Goal: Task Accomplishment & Management: Manage account settings

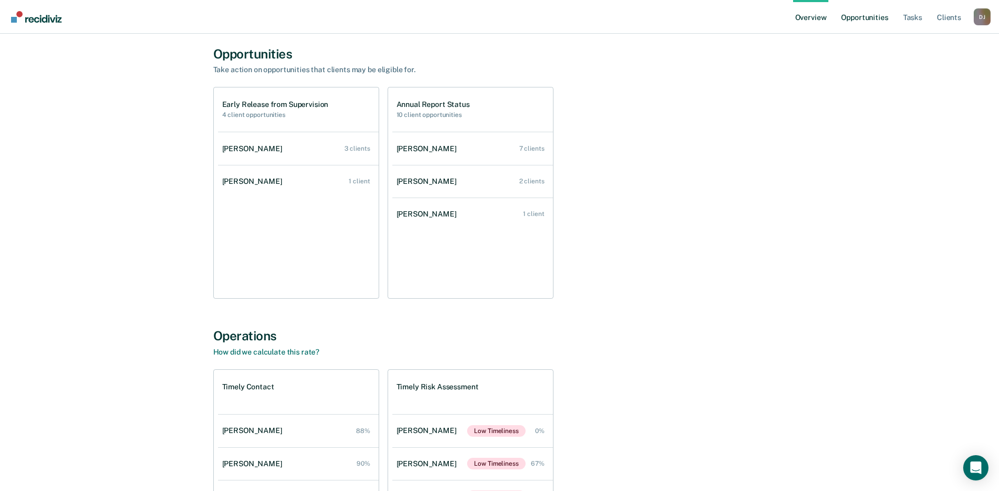
scroll to position [105, 0]
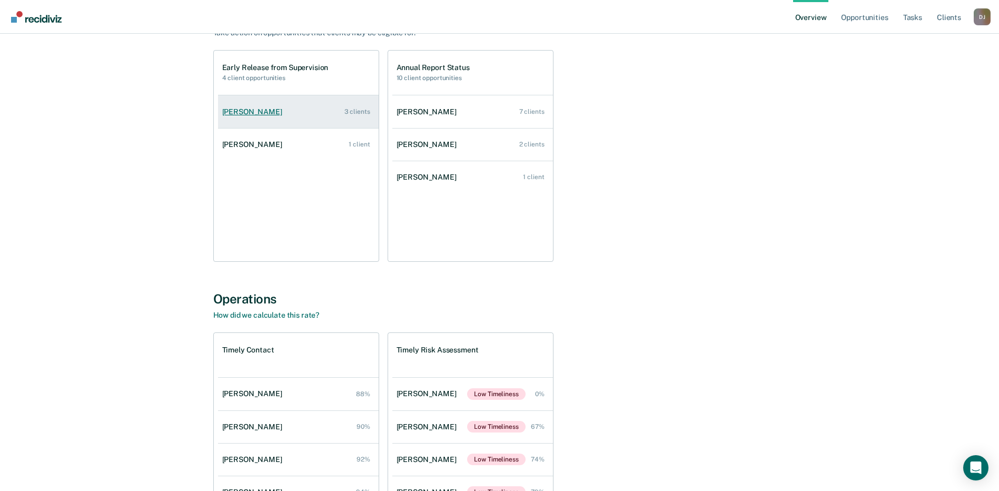
click at [251, 112] on div "[PERSON_NAME]" at bounding box center [254, 111] width 64 height 9
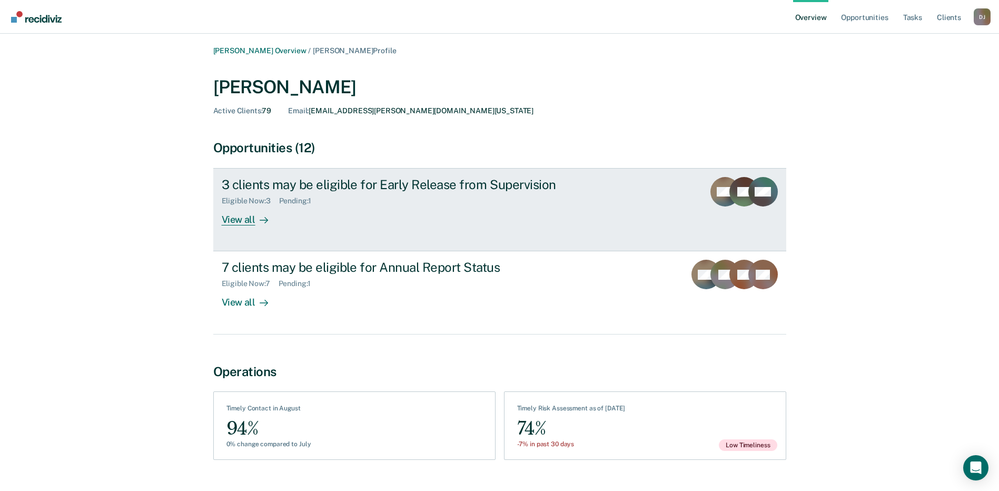
click at [271, 221] on div "View all" at bounding box center [251, 215] width 59 height 21
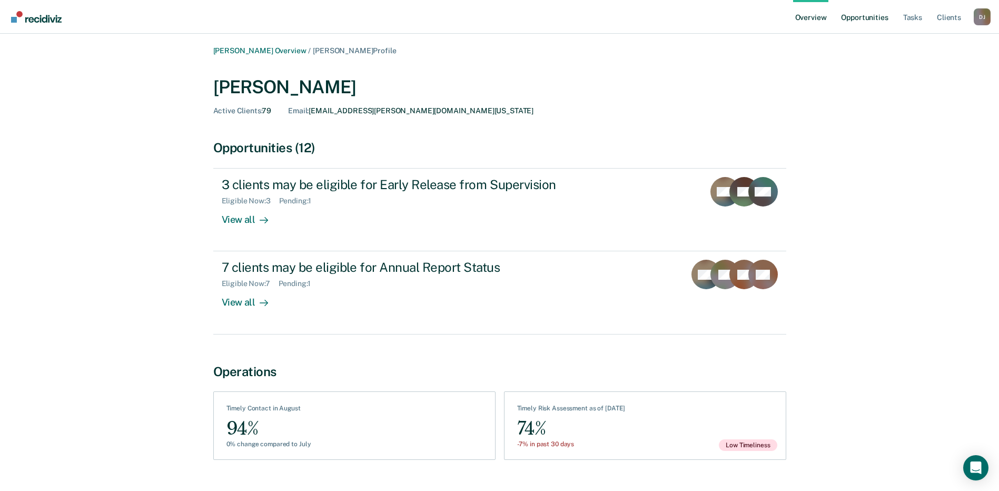
click at [862, 25] on link "Opportunities" at bounding box center [864, 17] width 51 height 34
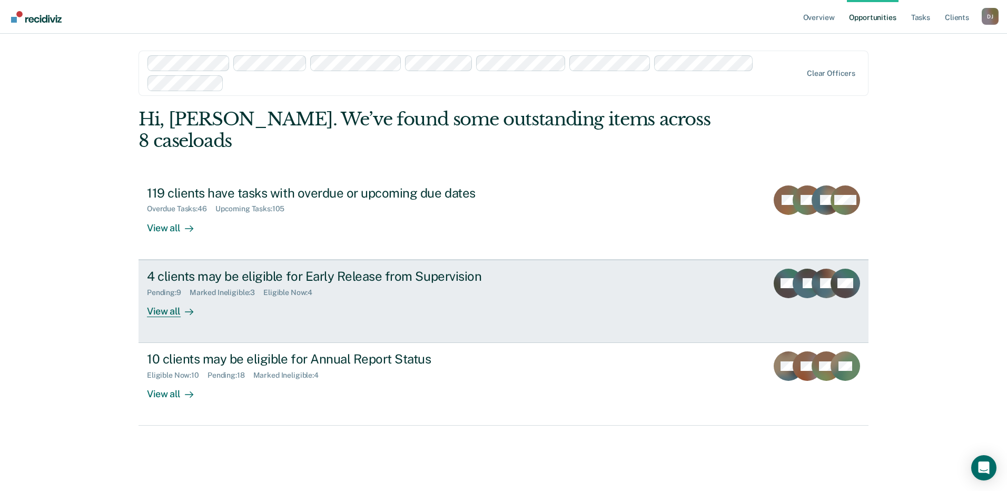
click at [404, 277] on div "4 clients may be eligible for Early Release from Supervision" at bounding box center [332, 276] width 370 height 15
click at [332, 269] on div "4 clients may be eligible for Early Release from Supervision" at bounding box center [332, 276] width 370 height 15
click at [309, 279] on div "4 clients may be eligible for Early Release from Supervision" at bounding box center [332, 276] width 370 height 15
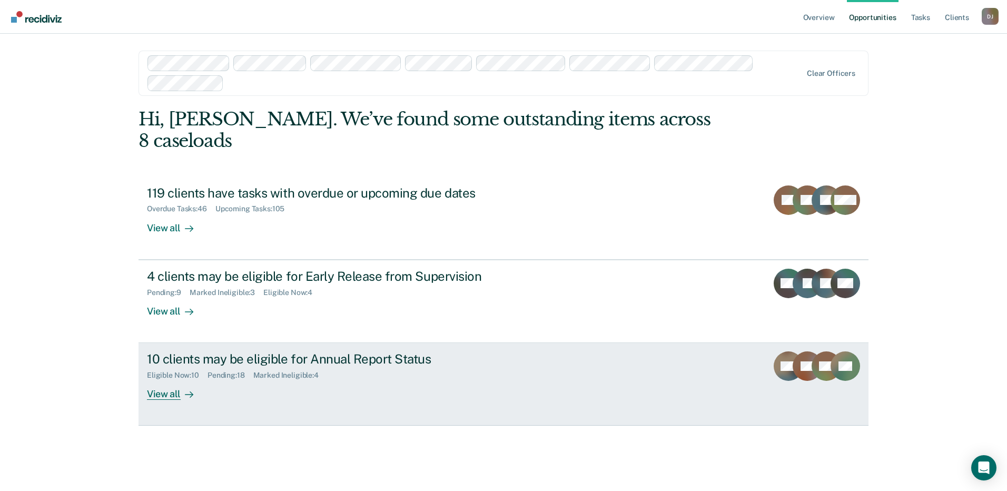
click at [269, 352] on div "10 clients may be eligible for Annual Report Status" at bounding box center [332, 358] width 370 height 15
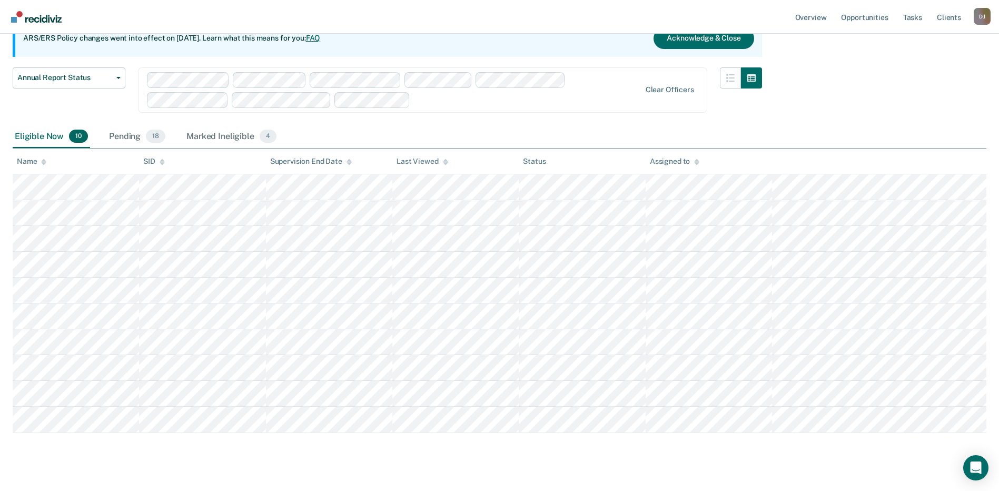
scroll to position [118, 0]
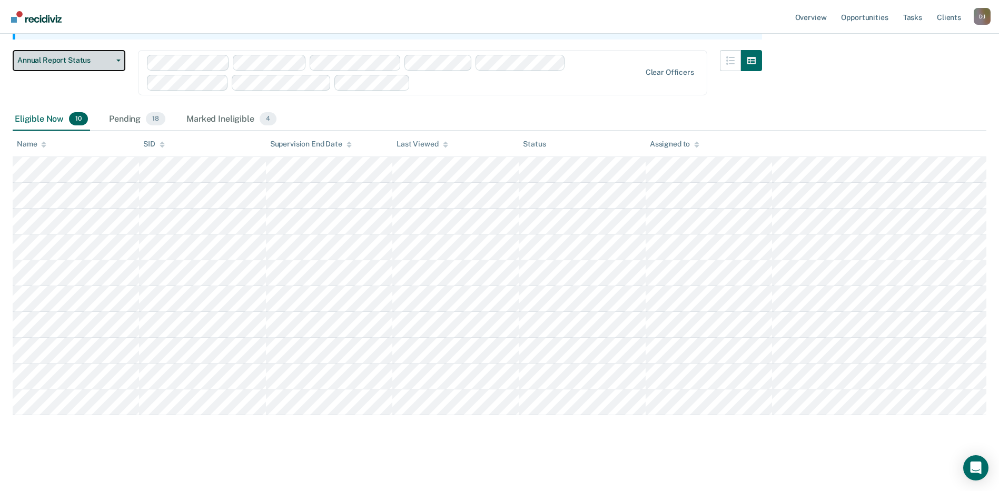
click at [43, 61] on span "Annual Report Status" at bounding box center [64, 60] width 95 height 9
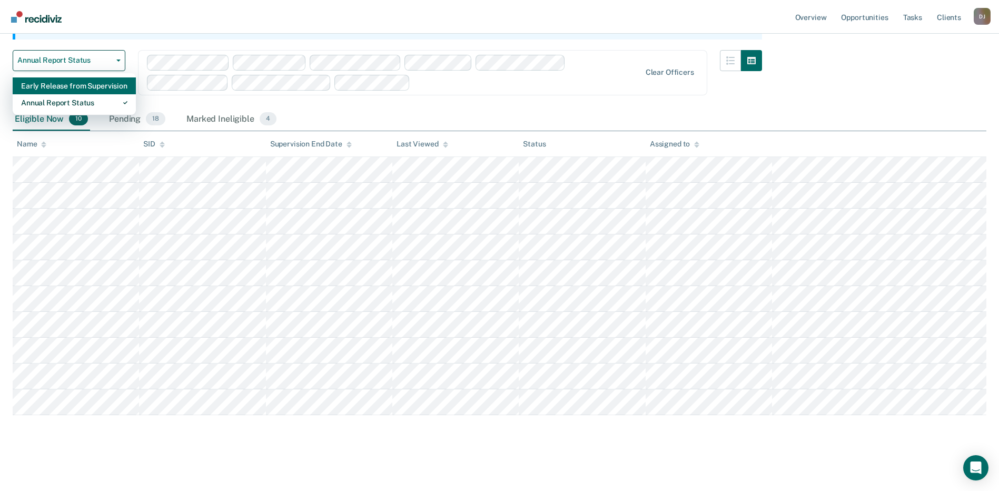
click at [69, 86] on div "Early Release from Supervision" at bounding box center [74, 85] width 106 height 17
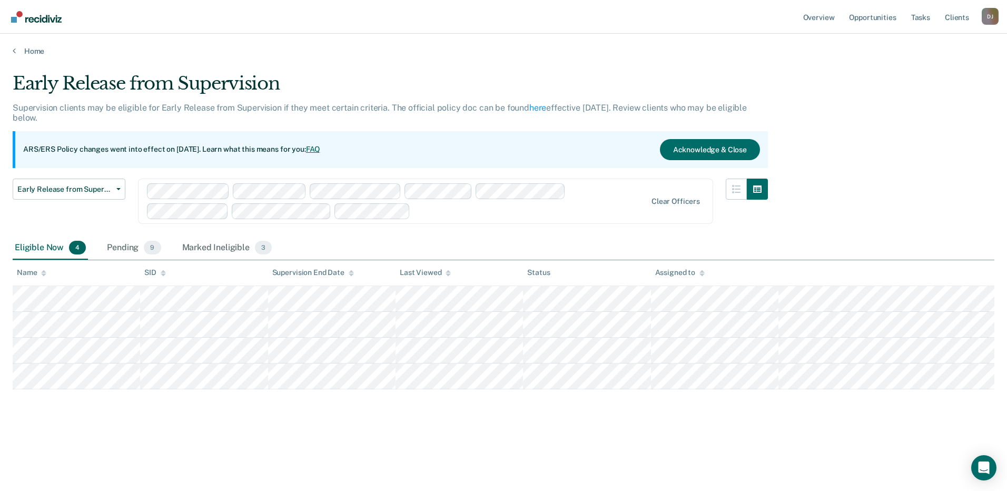
click at [18, 46] on div "Home" at bounding box center [503, 45] width 1007 height 22
click at [20, 53] on link "Home" at bounding box center [503, 50] width 981 height 9
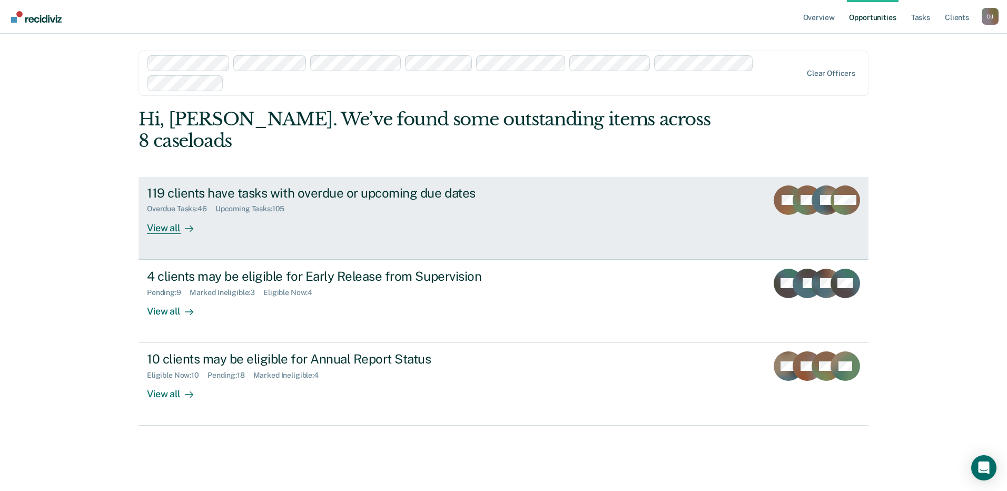
click at [391, 201] on div "Overdue Tasks : 46 Upcoming Tasks : 105" at bounding box center [332, 206] width 370 height 13
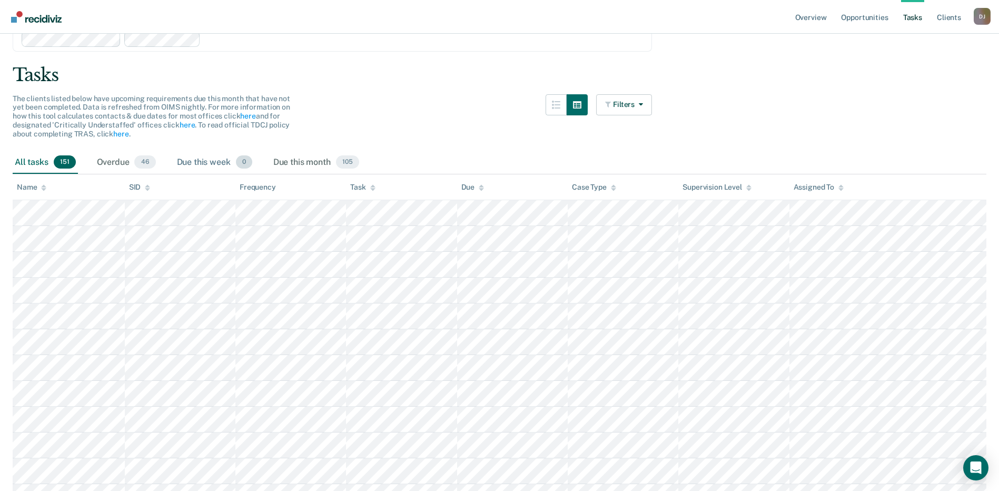
scroll to position [105, 0]
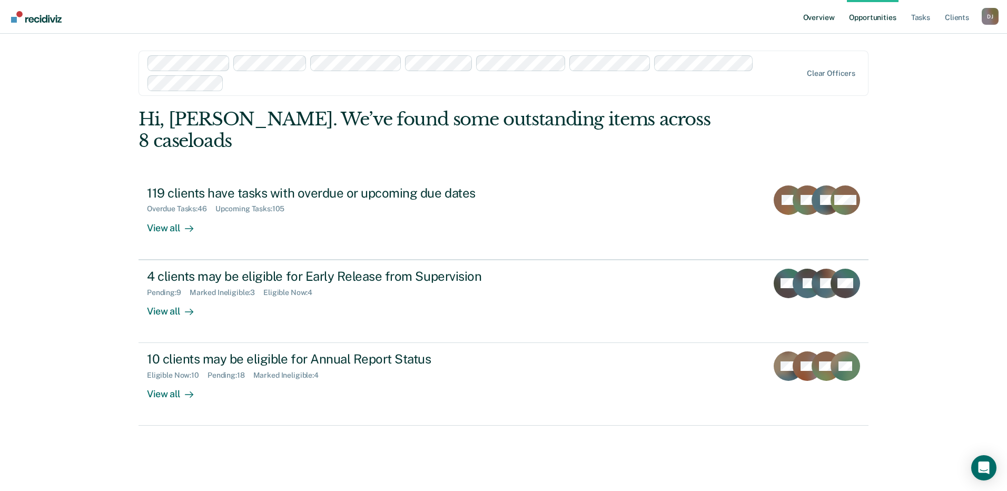
click at [837, 18] on link "Overview" at bounding box center [819, 17] width 36 height 34
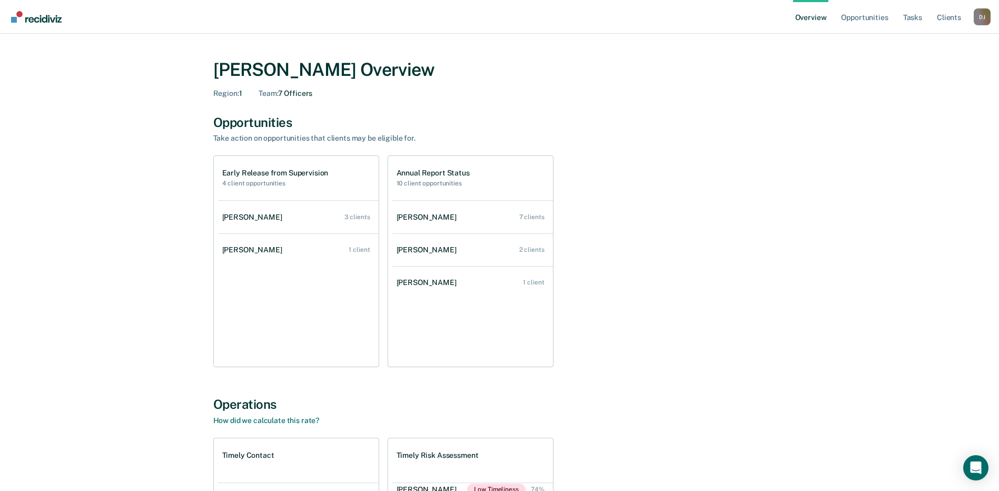
scroll to position [53, 0]
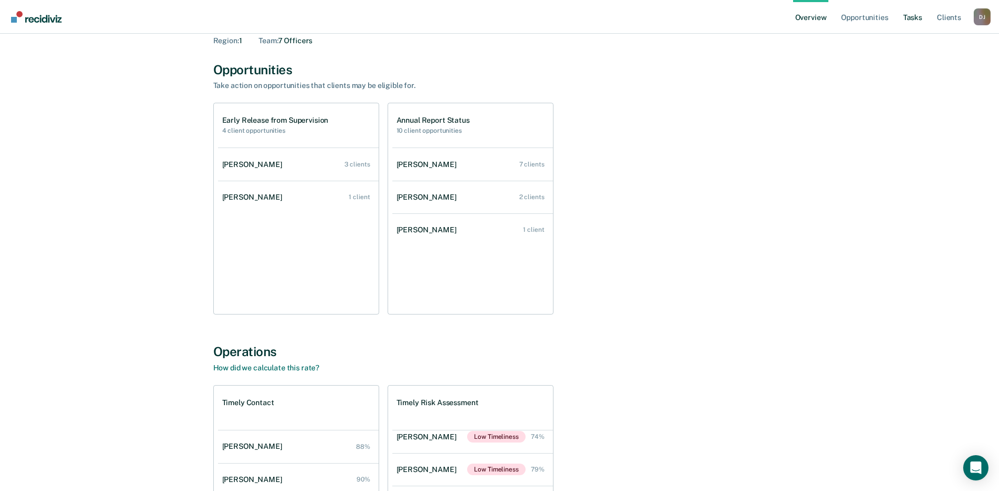
click at [909, 27] on link "Tasks" at bounding box center [912, 17] width 23 height 34
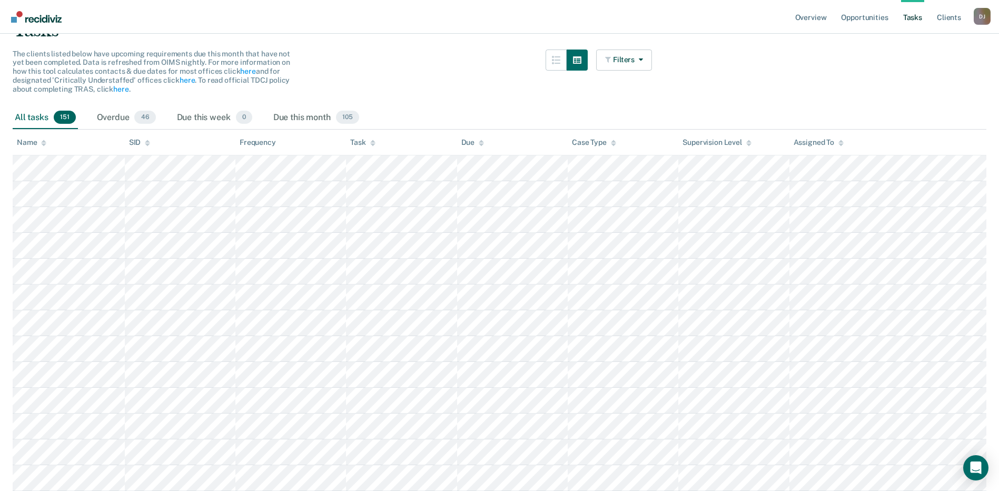
scroll to position [105, 0]
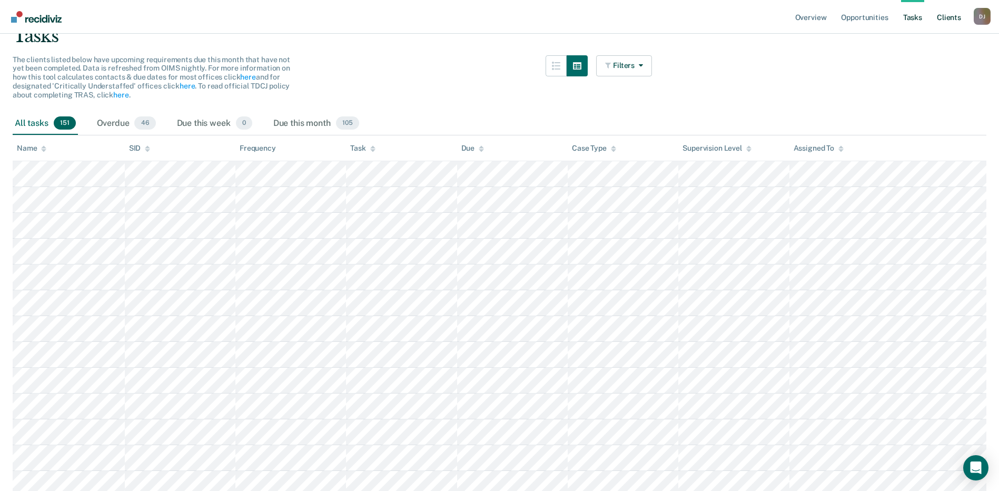
click at [948, 16] on link "Client s" at bounding box center [948, 17] width 28 height 34
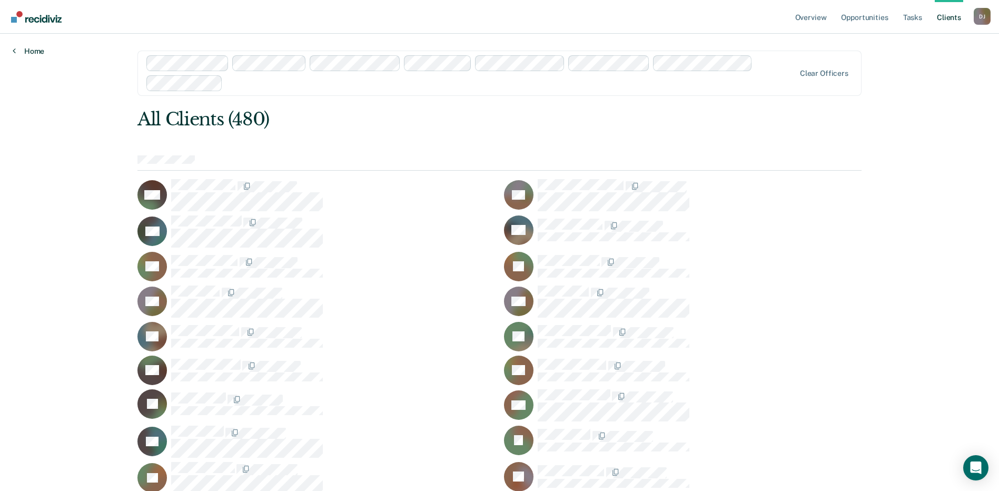
click at [40, 52] on link "Home" at bounding box center [29, 50] width 32 height 9
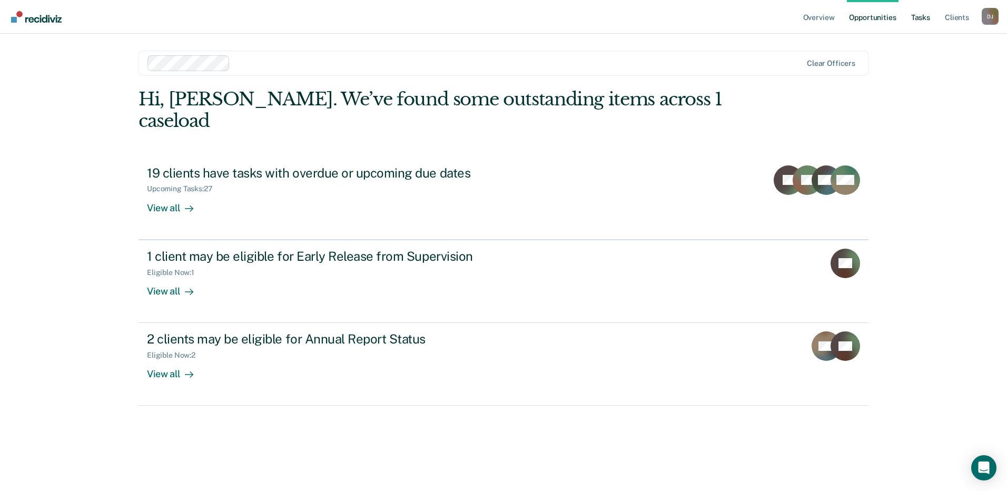
click at [920, 26] on link "Tasks" at bounding box center [920, 17] width 23 height 34
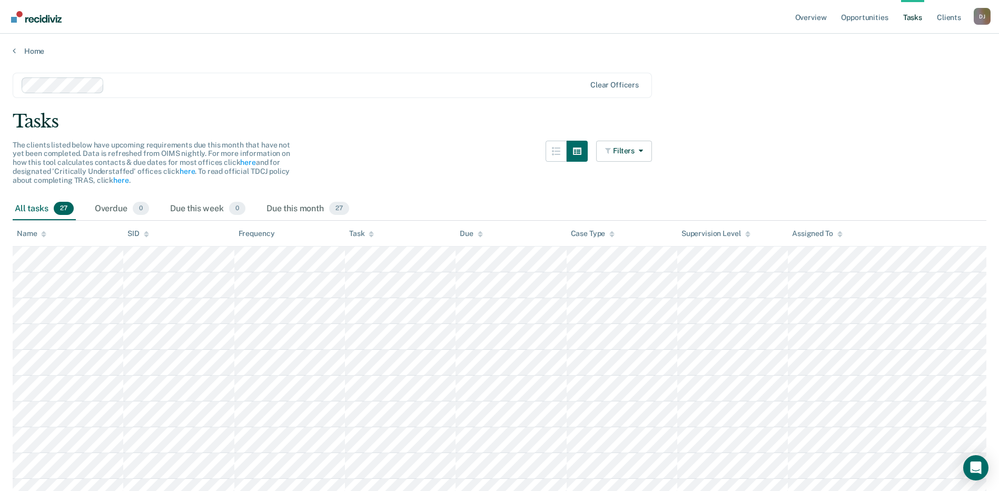
scroll to position [53, 0]
